Goal: Book appointment/travel/reservation

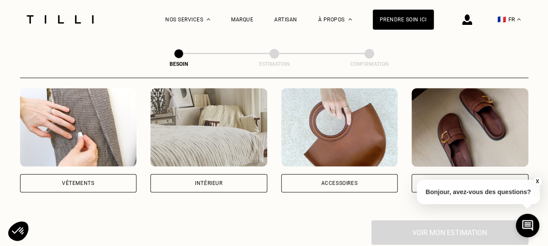
scroll to position [174, 0]
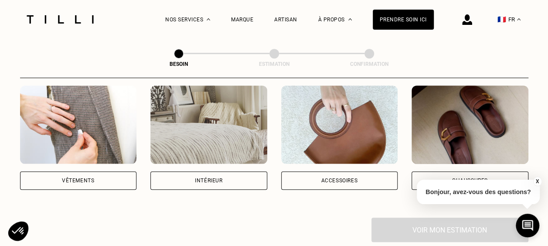
click at [473, 141] on img at bounding box center [469, 124] width 117 height 78
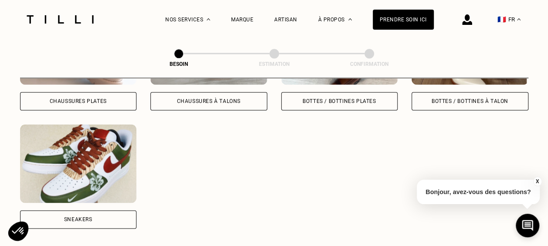
scroll to position [503, 0]
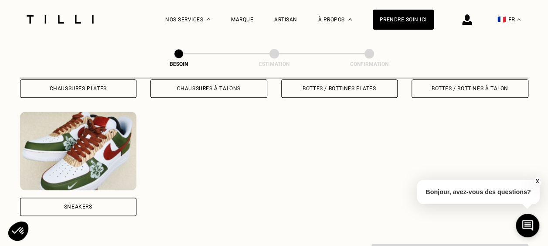
click at [103, 197] on div "Sneakers" at bounding box center [78, 206] width 117 height 18
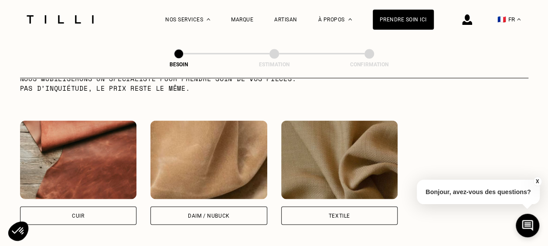
scroll to position [806, 0]
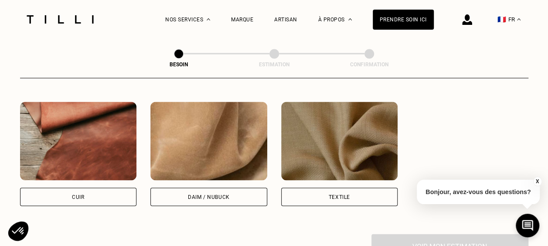
click at [301, 191] on div "Textile" at bounding box center [339, 196] width 117 height 18
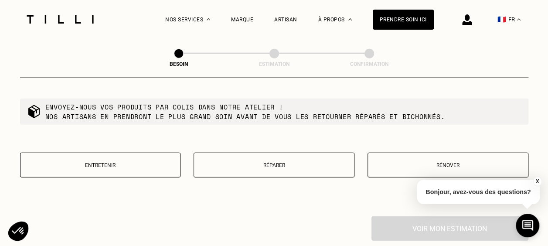
scroll to position [1065, 0]
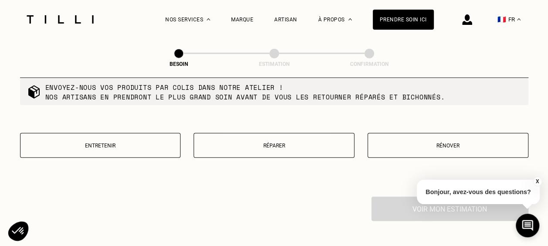
click at [323, 154] on div "Entretenir Réparer Rénover" at bounding box center [274, 151] width 508 height 36
click at [324, 146] on button "Réparer" at bounding box center [273, 145] width 161 height 25
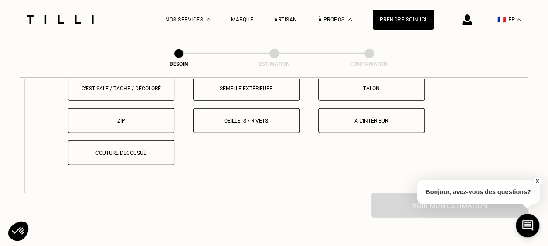
scroll to position [1193, 0]
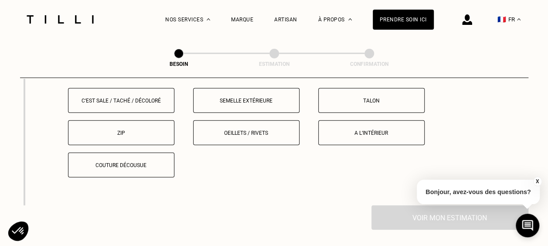
click at [144, 136] on button "Zip" at bounding box center [121, 132] width 106 height 25
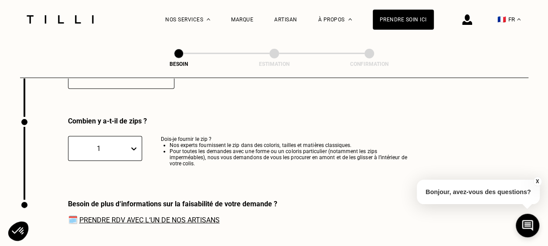
scroll to position [1295, 0]
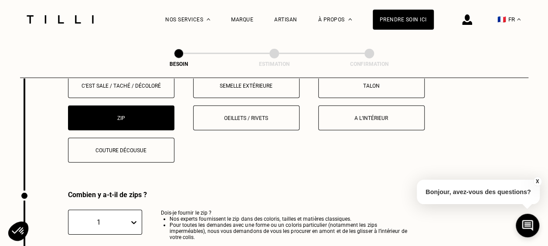
click at [142, 147] on p "Couture décousue" at bounding box center [121, 150] width 97 height 6
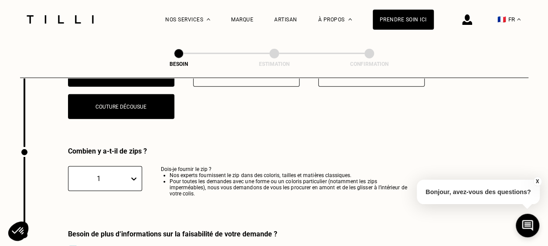
click at [144, 113] on button "Couture décousue" at bounding box center [121, 106] width 106 height 25
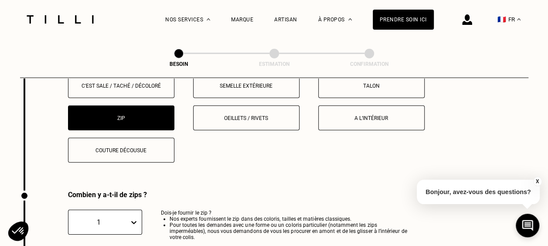
click at [144, 115] on p "Zip" at bounding box center [121, 118] width 97 height 6
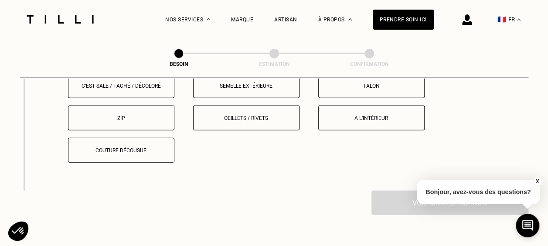
click at [140, 139] on button "Couture décousue" at bounding box center [121, 150] width 106 height 25
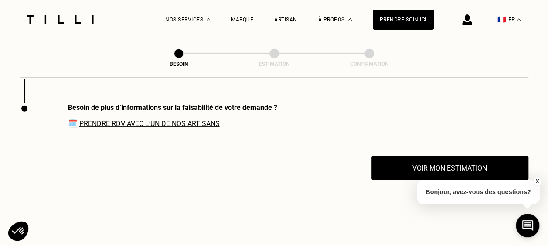
scroll to position [1338, 0]
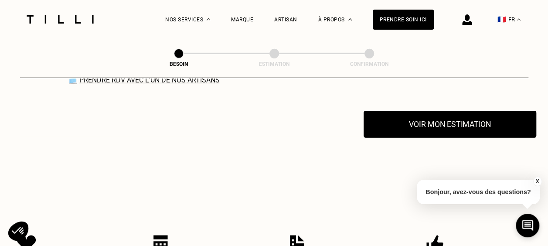
click at [477, 125] on button "Voir mon estimation" at bounding box center [449, 124] width 173 height 27
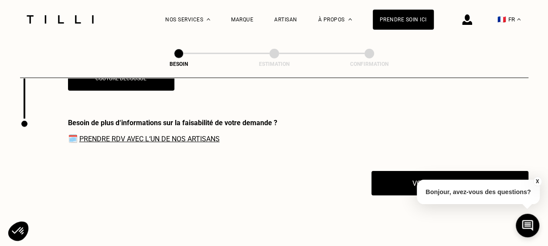
scroll to position [1251, 0]
